Goal: Task Accomplishment & Management: Complete application form

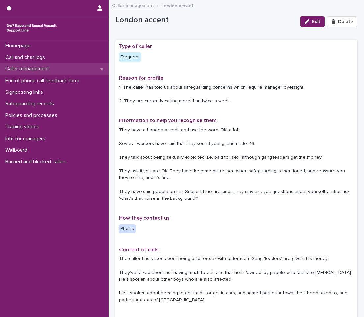
drag, startPoint x: 0, startPoint y: 0, endPoint x: 32, endPoint y: 65, distance: 73.0
click at [32, 65] on div "Caller management" at bounding box center [54, 69] width 109 height 12
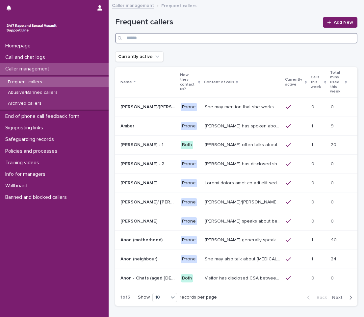
click at [182, 41] on input "Search" at bounding box center [236, 38] width 242 height 11
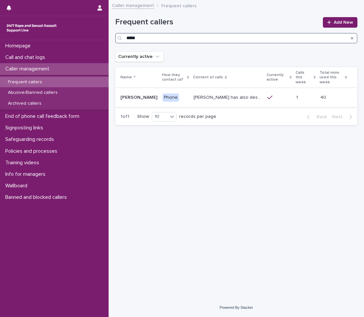
type input "*****"
click at [191, 98] on td "[PERSON_NAME] has also described being sexually abused as a child, and on diffe…" at bounding box center [227, 97] width 73 height 19
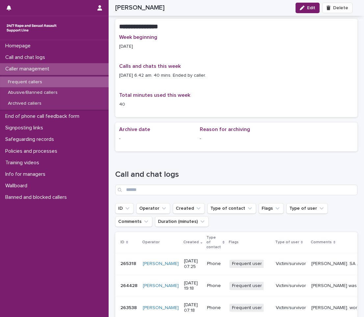
scroll to position [625, 0]
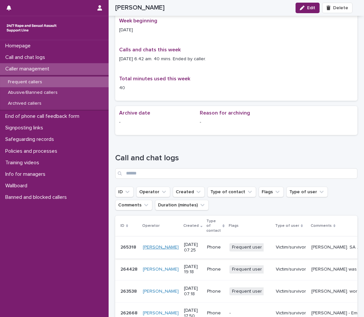
click at [153, 244] on link "[PERSON_NAME]" at bounding box center [161, 247] width 36 height 6
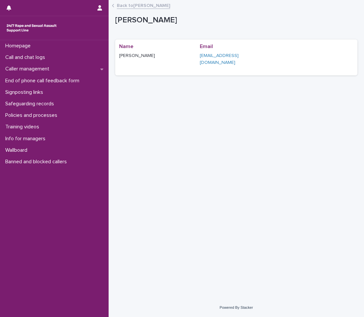
click at [118, 4] on link "Back to [PERSON_NAME]" at bounding box center [143, 5] width 53 height 8
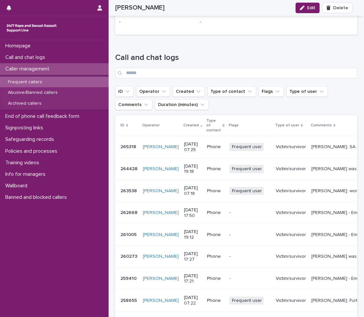
scroll to position [724, 0]
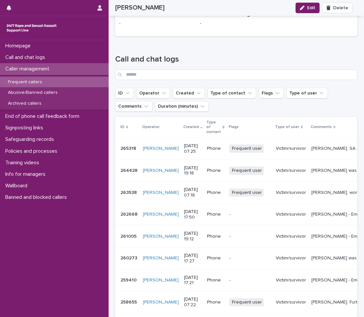
click at [311, 144] on p "[PERSON_NAME]. SA by her Uncle [DATE] night, reported on-line. Police 'not inte…" at bounding box center [336, 147] width 51 height 7
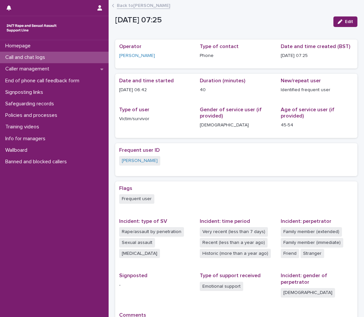
click at [22, 25] on img at bounding box center [31, 27] width 53 height 13
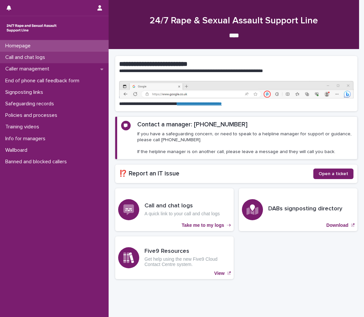
click at [27, 53] on div "Call and chat logs" at bounding box center [54, 58] width 109 height 12
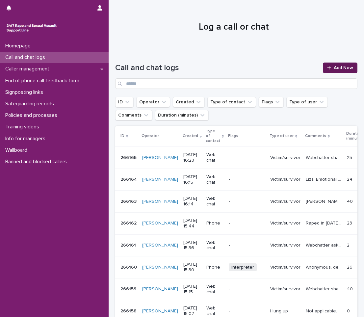
click at [340, 67] on span "Add New" at bounding box center [342, 67] width 19 height 5
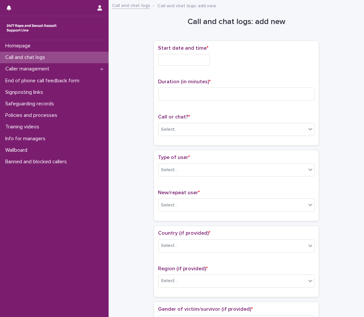
click at [198, 65] on input "text" at bounding box center [184, 60] width 52 height 12
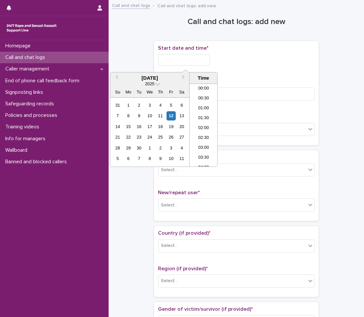
scroll to position [289, 0]
click at [197, 112] on li "16:00" at bounding box center [203, 115] width 28 height 10
click at [201, 60] on input "**********" at bounding box center [184, 60] width 52 height 12
type input "**********"
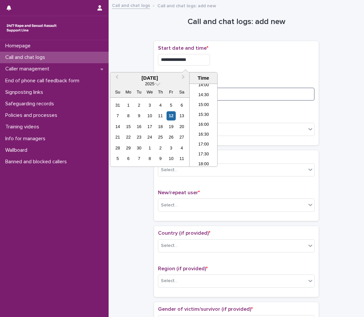
click at [247, 88] on input at bounding box center [236, 93] width 157 height 13
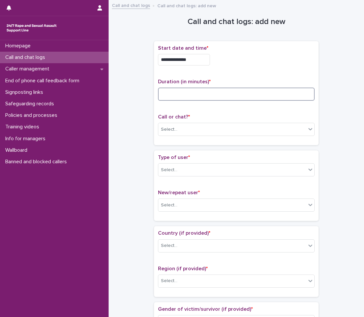
type input "*"
type input "**"
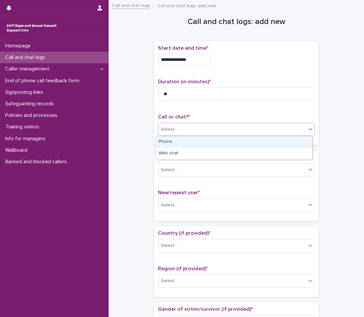
click at [204, 129] on div "Select..." at bounding box center [232, 129] width 148 height 11
click at [198, 139] on div "Phone" at bounding box center [234, 142] width 156 height 12
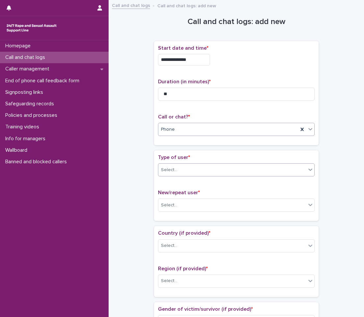
click at [167, 172] on div "Select..." at bounding box center [169, 169] width 16 height 7
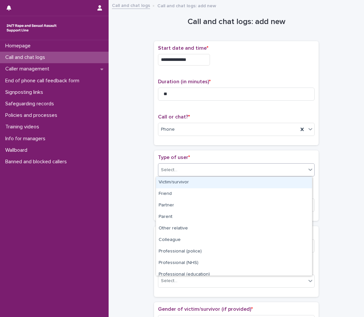
click at [176, 181] on div "Victim/survivor" at bounding box center [234, 183] width 156 height 12
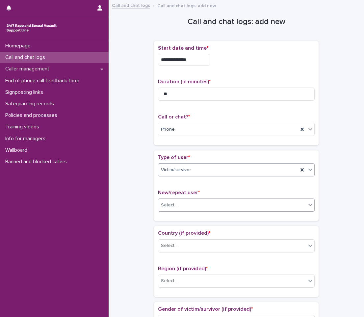
click at [177, 208] on div "Select..." at bounding box center [232, 205] width 148 height 11
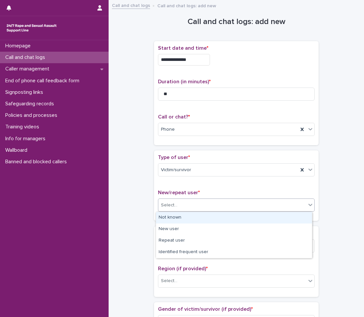
click at [173, 220] on div "Not known" at bounding box center [234, 218] width 156 height 12
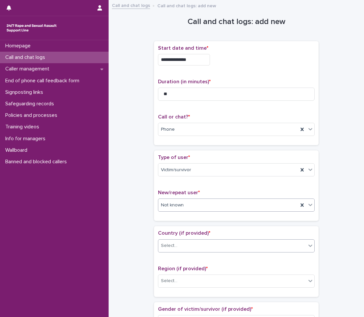
click at [170, 246] on div "Select..." at bounding box center [169, 245] width 16 height 7
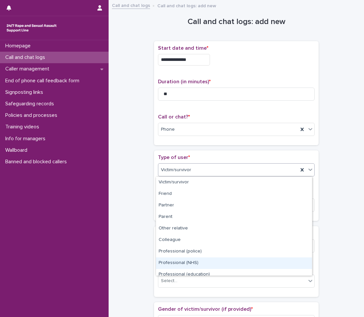
scroll to position [74, 0]
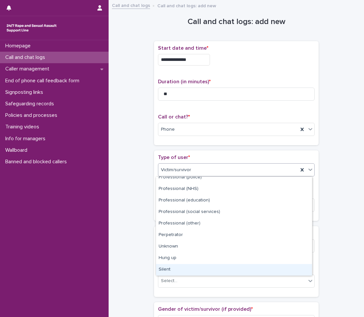
click at [186, 265] on div "Silent" at bounding box center [234, 270] width 156 height 12
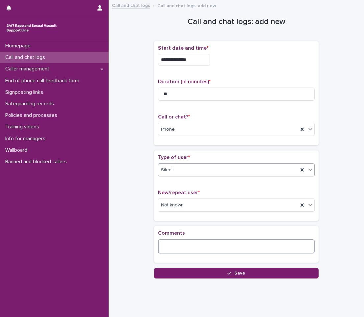
click at [203, 249] on textarea at bounding box center [236, 246] width 157 height 14
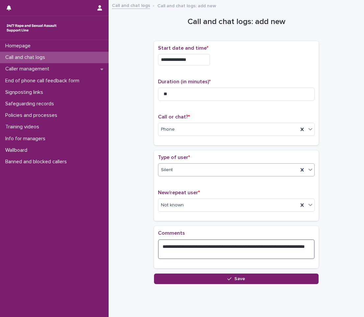
type textarea "**********"
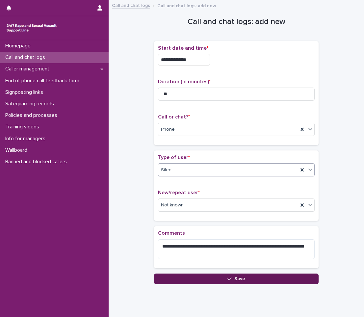
click at [210, 277] on button "Save" at bounding box center [236, 278] width 164 height 11
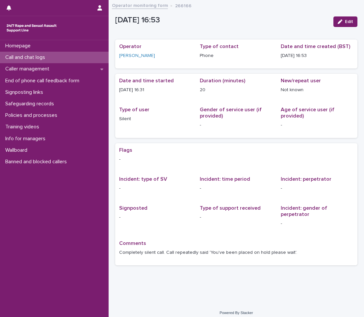
click at [82, 61] on div "Call and chat logs" at bounding box center [54, 58] width 109 height 12
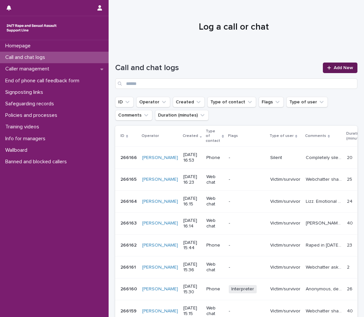
click at [338, 67] on span "Add New" at bounding box center [342, 67] width 19 height 5
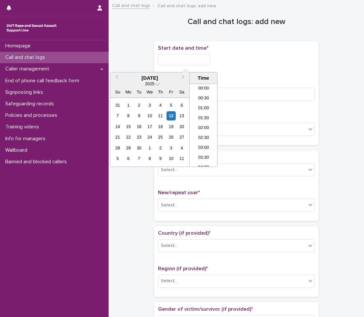
click at [188, 56] on input "text" at bounding box center [184, 60] width 52 height 12
click at [201, 112] on li "16:00" at bounding box center [203, 115] width 28 height 10
click at [199, 61] on input "**********" at bounding box center [184, 60] width 52 height 12
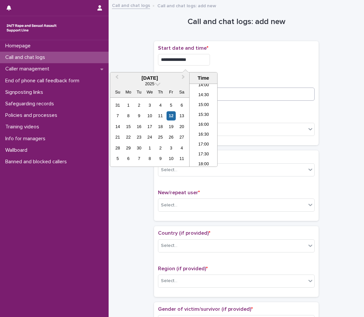
type input "**********"
click at [245, 96] on input at bounding box center [236, 93] width 157 height 13
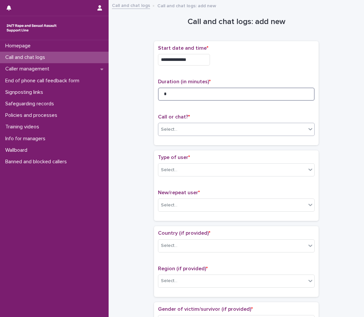
type input "*"
click at [211, 124] on div "Select..." at bounding box center [232, 129] width 148 height 11
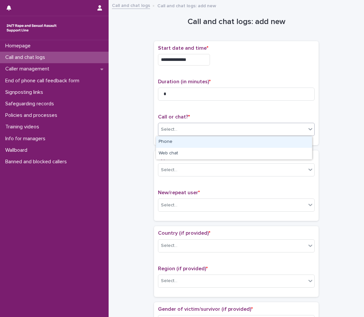
click at [196, 141] on div "Phone" at bounding box center [234, 142] width 156 height 12
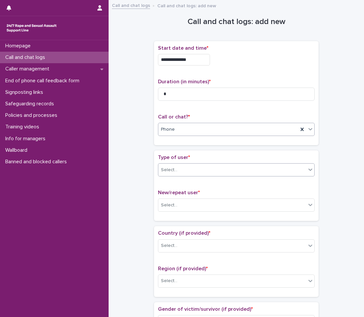
click at [179, 174] on div "Select..." at bounding box center [232, 169] width 148 height 11
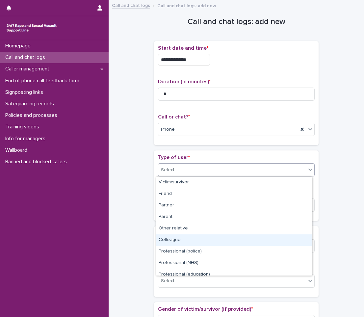
scroll to position [74, 0]
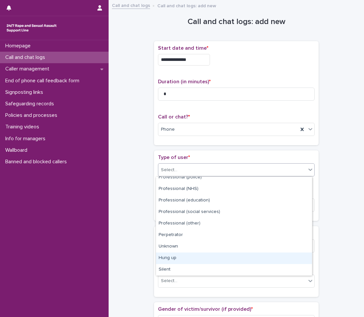
click at [181, 260] on div "Hung up" at bounding box center [234, 258] width 156 height 12
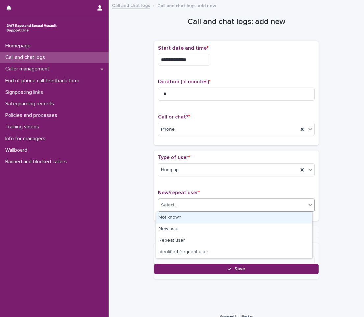
click at [183, 200] on div "Select..." at bounding box center [232, 205] width 148 height 11
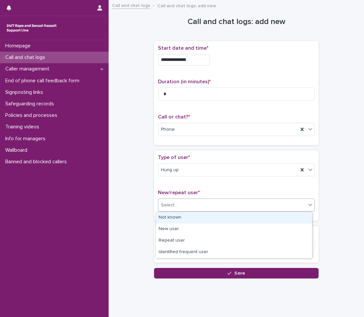
click at [180, 215] on div "Not known" at bounding box center [234, 218] width 156 height 12
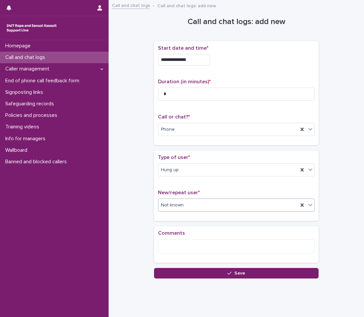
click at [191, 279] on div "**********" at bounding box center [236, 149] width 249 height 291
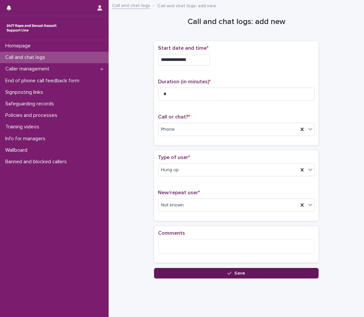
click at [192, 275] on button "Save" at bounding box center [236, 273] width 164 height 11
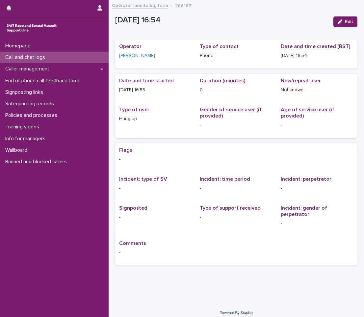
click at [50, 58] on p "Call and chat logs" at bounding box center [27, 57] width 48 height 6
